Goal: Information Seeking & Learning: Learn about a topic

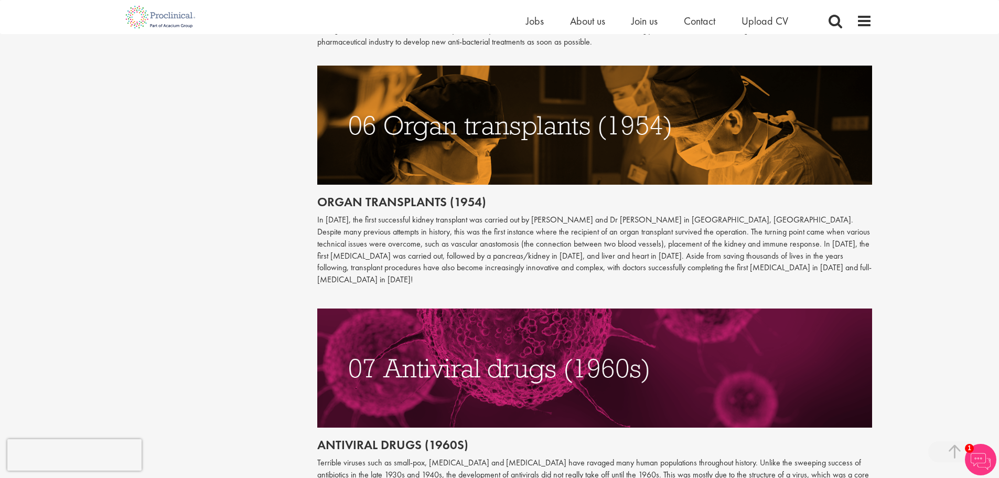
scroll to position [1731, 0]
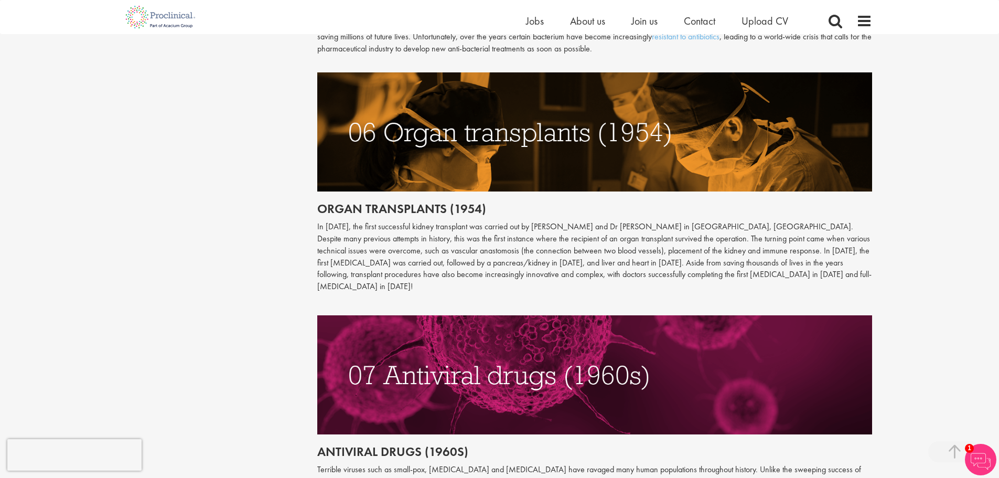
click at [613, 128] on img at bounding box center [594, 131] width 555 height 119
click at [422, 221] on p "In [DATE], the first successful kidney transplant was carried out by [PERSON_NA…" at bounding box center [594, 257] width 555 height 72
click at [422, 202] on h2 "Organ transplants (1954)" at bounding box center [594, 209] width 555 height 14
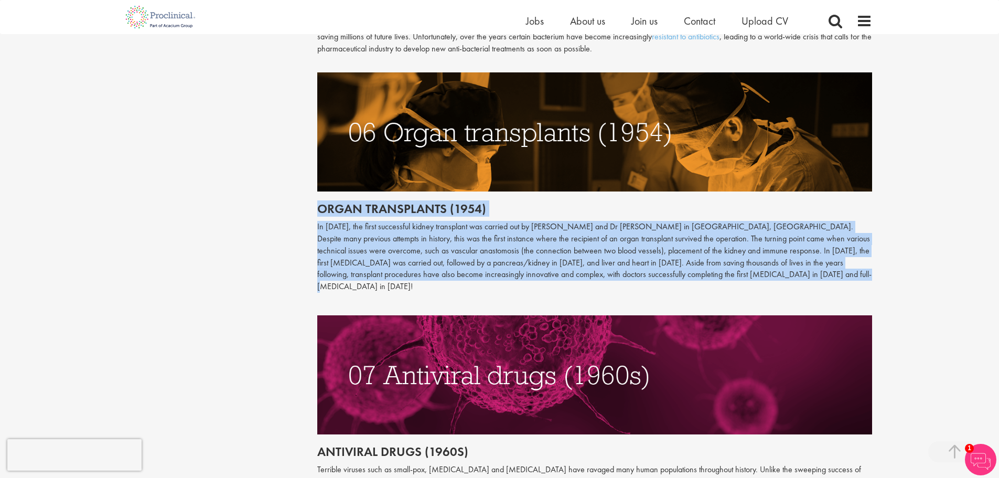
drag, startPoint x: 331, startPoint y: 195, endPoint x: 771, endPoint y: 259, distance: 444.6
copy div "Organ transplants (1954) In [DATE], the first successful kidney transplant was …"
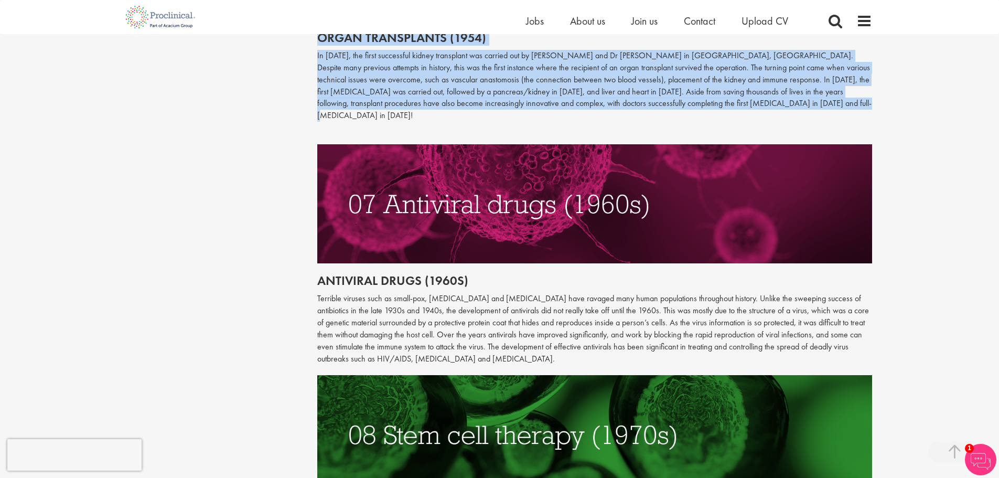
scroll to position [1940, 0]
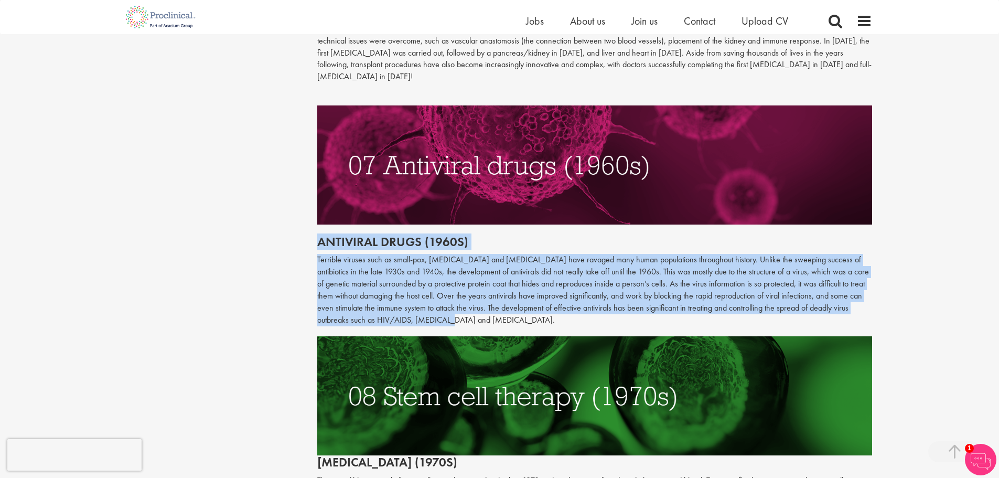
drag, startPoint x: 316, startPoint y: 220, endPoint x: 417, endPoint y: 296, distance: 126.3
copy div "Antiviral drugs (1960s) Terrible viruses such as small-pox, [MEDICAL_DATA] and …"
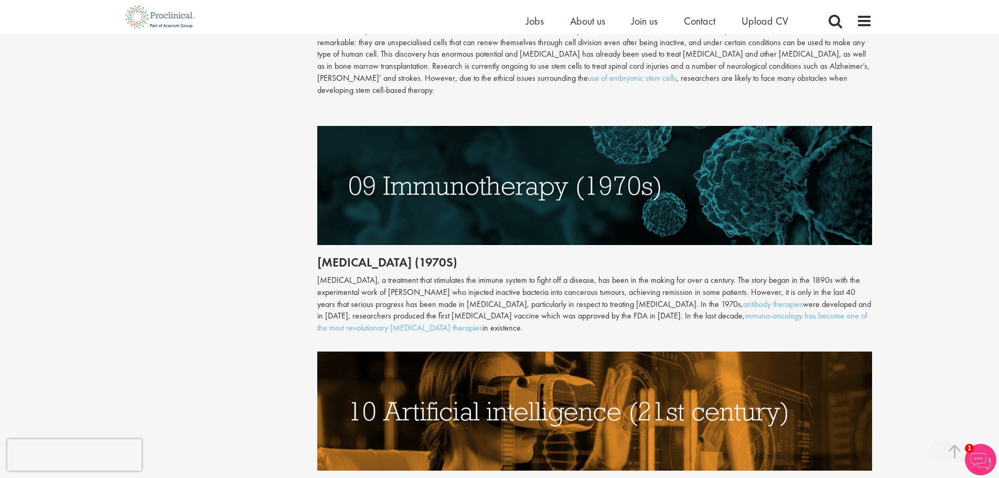
scroll to position [2412, 0]
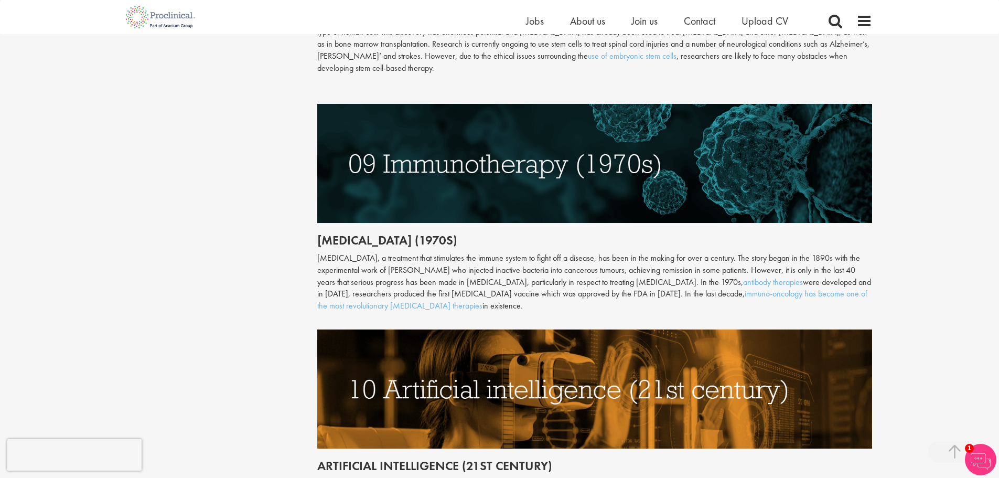
drag, startPoint x: 312, startPoint y: 215, endPoint x: 453, endPoint y: 280, distance: 155.1
copy div "[MEDICAL_DATA] (1970s) [MEDICAL_DATA], a treatment that stimulates the immune s…"
